Goal: Task Accomplishment & Management: Manage account settings

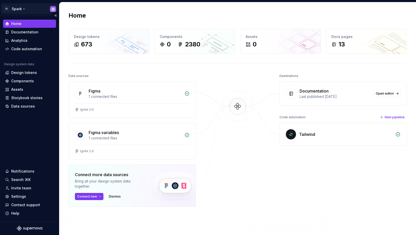
click at [23, 8] on html "FI Spark Home Documentation Analytics Code automation Design system data Design…" at bounding box center [208, 117] width 416 height 235
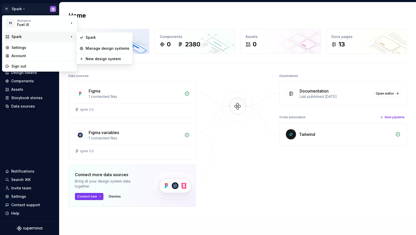
drag, startPoint x: 27, startPoint y: 36, endPoint x: 103, endPoint y: 46, distance: 76.5
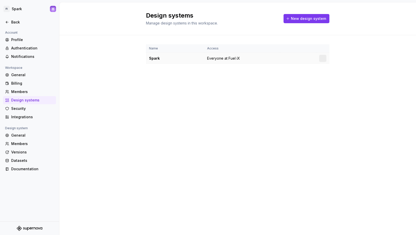
click at [153, 58] on div "Spark" at bounding box center [175, 58] width 52 height 5
click at [325, 58] on html "FI Spark Back Account Profile Authentication Notifications Workspace General Bi…" at bounding box center [208, 117] width 416 height 235
click at [332, 75] on div "Design system settings" at bounding box center [352, 76] width 48 height 5
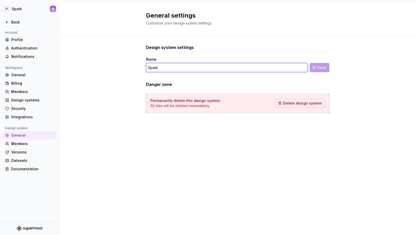
click at [187, 69] on input "Spark" at bounding box center [227, 67] width 162 height 9
type input "Ignite"
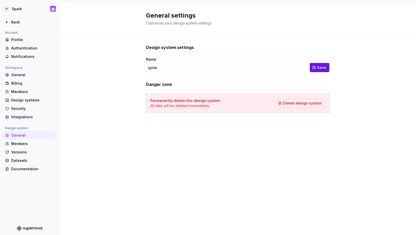
click at [322, 70] on span "Save" at bounding box center [321, 67] width 9 height 5
click at [27, 170] on div "Documentation" at bounding box center [32, 168] width 43 height 5
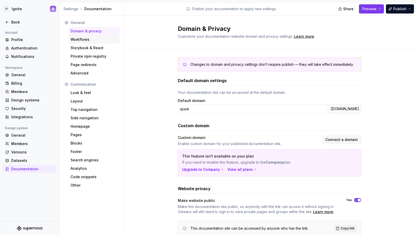
click at [83, 39] on div "Workflows" at bounding box center [94, 39] width 47 height 5
